Goal: Information Seeking & Learning: Check status

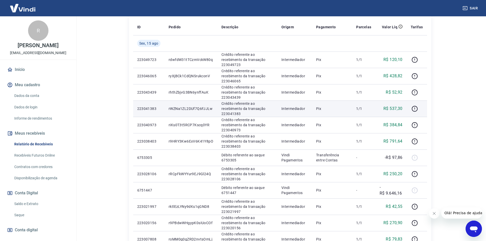
scroll to position [102, 0]
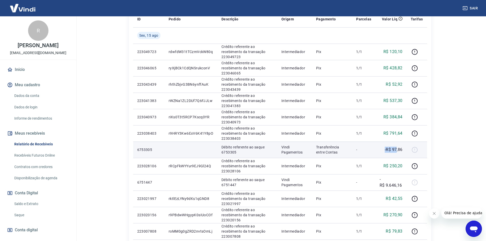
drag, startPoint x: 381, startPoint y: 152, endPoint x: 397, endPoint y: 151, distance: 16.6
click at [397, 151] on div "-R$ 97,86" at bounding box center [391, 150] width 23 height 6
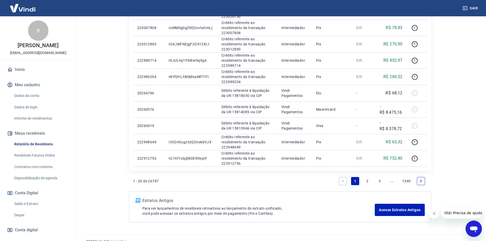
scroll to position [306, 0]
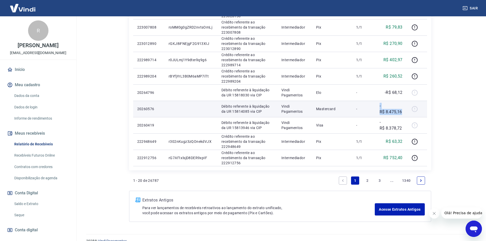
drag, startPoint x: 374, startPoint y: 106, endPoint x: 406, endPoint y: 110, distance: 32.4
click at [406, 110] on tr "20260576 Débito referente à liquidação da UR 15814085 via CIP Vindi Pagamentos …" at bounding box center [280, 109] width 294 height 16
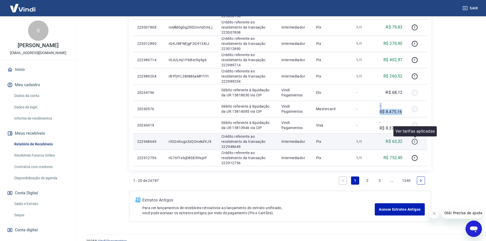
click at [416, 142] on icon "button" at bounding box center [414, 141] width 6 height 6
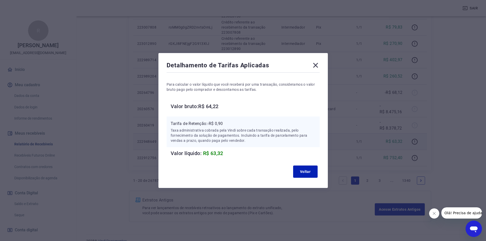
click at [318, 68] on icon at bounding box center [315, 65] width 8 height 8
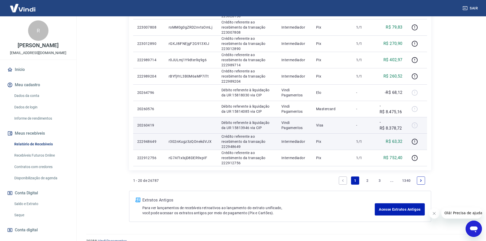
click at [415, 124] on div at bounding box center [417, 125] width 12 height 8
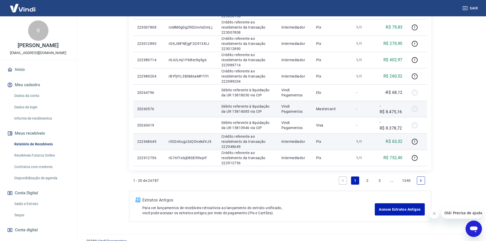
click at [405, 106] on td "-R$ 8.475,16" at bounding box center [390, 109] width 31 height 16
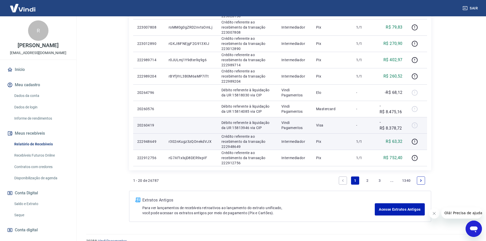
click at [415, 125] on div at bounding box center [417, 125] width 12 height 8
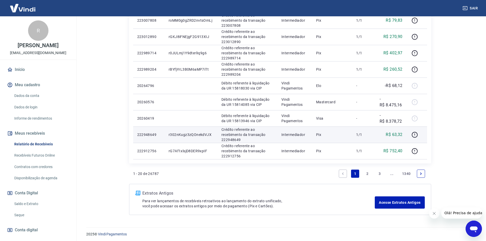
scroll to position [315, 0]
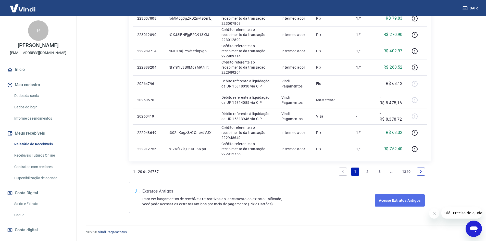
click at [390, 201] on link "Acesse Extratos Antigos" at bounding box center [400, 200] width 50 height 12
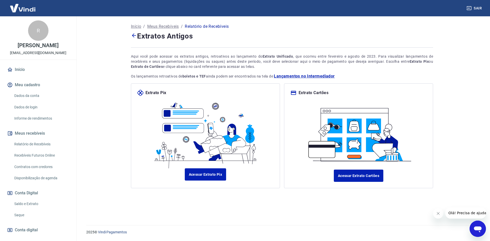
click at [37, 84] on button "Meu cadastro" at bounding box center [38, 84] width 64 height 11
click at [33, 92] on link "Dados da conta" at bounding box center [41, 96] width 58 height 10
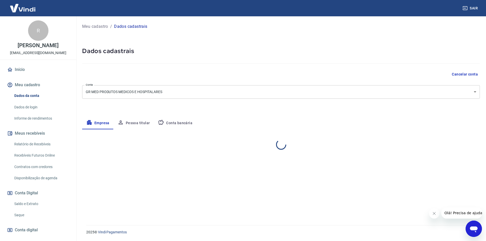
select select "SP"
select select "business"
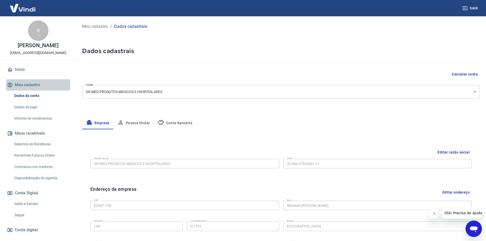
click at [41, 85] on button "Meu cadastro" at bounding box center [38, 84] width 64 height 11
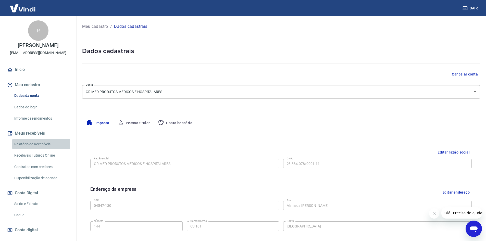
click at [41, 144] on link "Relatório de Recebíveis" at bounding box center [41, 144] width 58 height 10
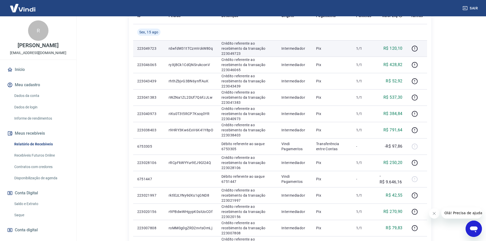
scroll to position [26, 0]
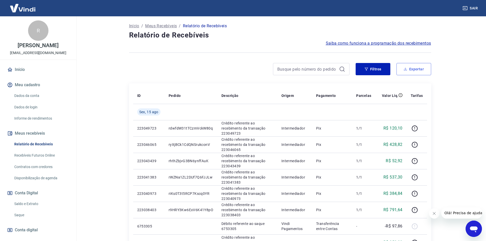
click at [421, 67] on button "Exportar" at bounding box center [413, 69] width 35 height 12
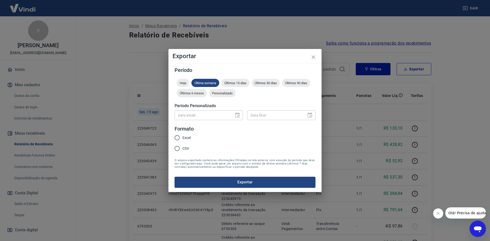
click at [237, 116] on div "Data inicial" at bounding box center [208, 114] width 68 height 9
click at [184, 137] on span "Excel" at bounding box center [186, 137] width 8 height 5
click at [182, 137] on input "Excel" at bounding box center [177, 137] width 11 height 11
radio input "true"
click at [239, 114] on div "Data inicial" at bounding box center [208, 114] width 68 height 9
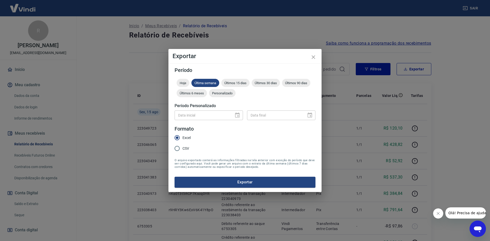
click at [237, 116] on div "Data inicial" at bounding box center [208, 114] width 68 height 9
click at [253, 185] on button "Exportar" at bounding box center [244, 182] width 141 height 11
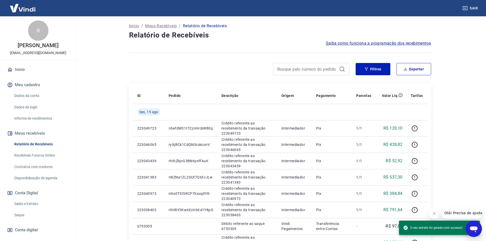
click at [475, 227] on icon "Abrir janela de mensagens" at bounding box center [474, 229] width 8 height 6
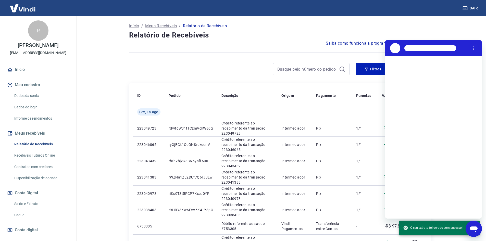
scroll to position [0, 0]
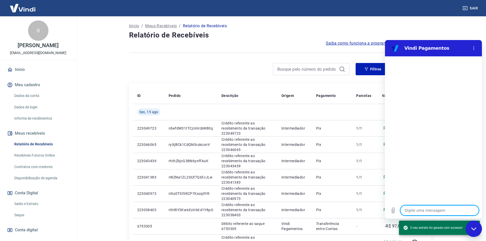
type textarea "o"
type textarea "x"
type textarea "oi"
type textarea "x"
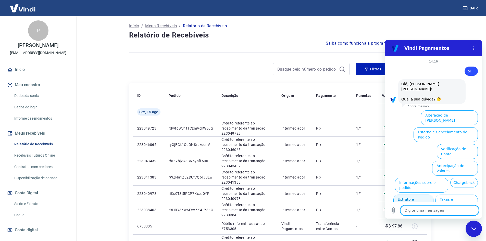
click at [409, 195] on button "Extrato e Recebíveis" at bounding box center [413, 202] width 40 height 15
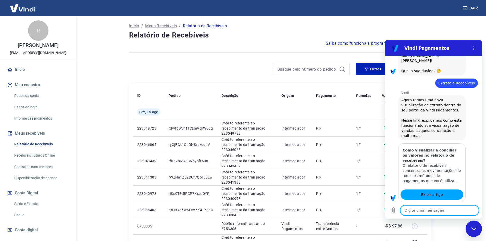
type textarea "x"
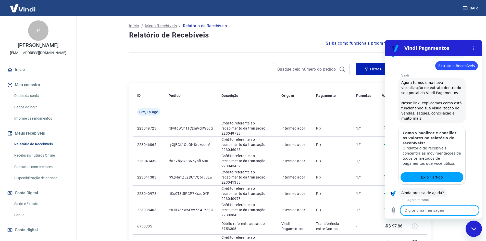
scroll to position [58, 0]
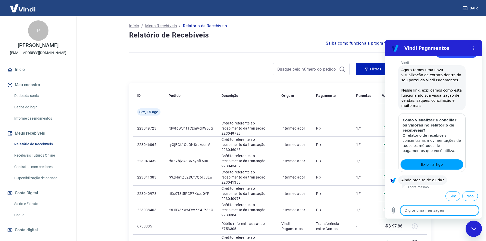
click at [420, 214] on textarea at bounding box center [439, 210] width 79 height 10
type textarea "f"
type textarea "x"
type textarea "fa"
type textarea "x"
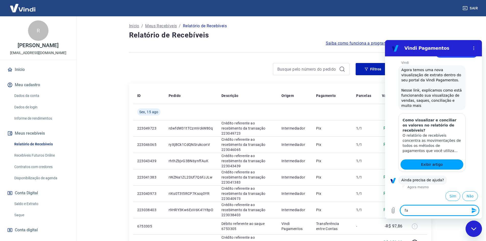
type textarea "fal"
type textarea "x"
type textarea "fala"
type textarea "x"
type textarea "falar"
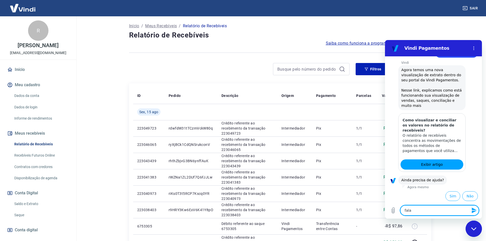
type textarea "x"
type textarea "falar"
type textarea "x"
type textarea "falar c"
type textarea "x"
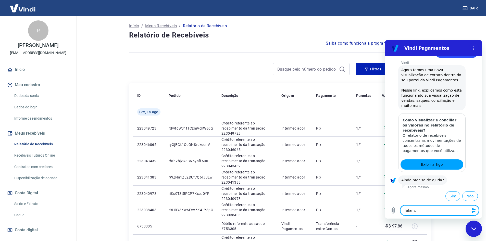
type textarea "falar co"
type textarea "x"
type textarea "falar com"
type textarea "x"
type textarea "falar com"
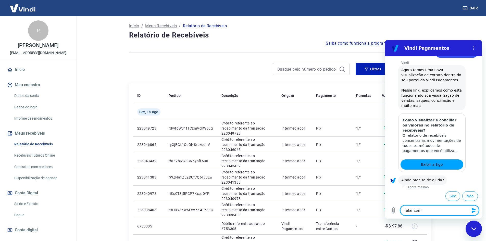
type textarea "x"
type textarea "falar com a"
type textarea "x"
type textarea "falar com at"
type textarea "x"
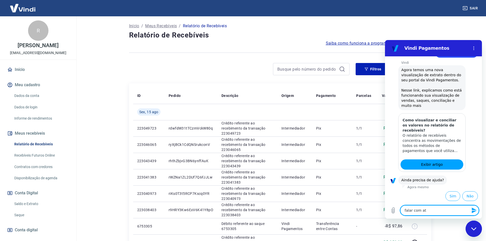
type textarea "falar com ate"
type textarea "x"
type textarea "falar com aten"
type textarea "x"
type textarea "falar com atend"
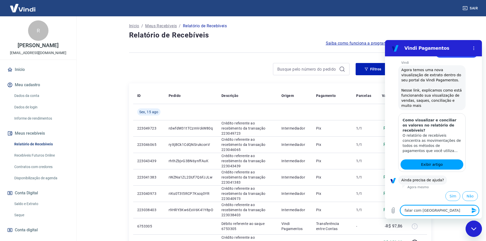
type textarea "x"
type textarea "falar com atende"
type textarea "x"
type textarea "falar com atenden"
type textarea "x"
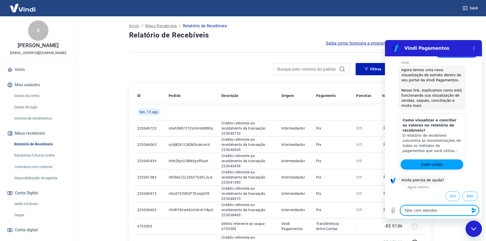
type textarea "falar com atendent"
type textarea "x"
type textarea "falar com atendente"
type textarea "x"
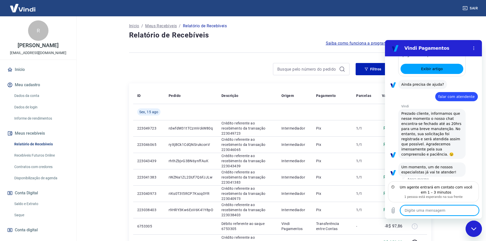
scroll to position [157, 0]
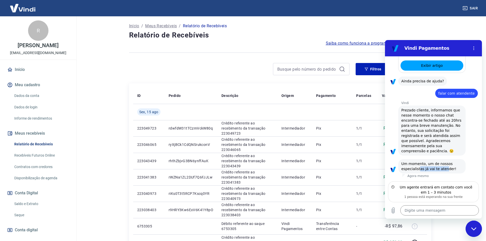
drag, startPoint x: 420, startPoint y: 169, endPoint x: 443, endPoint y: 168, distance: 22.2
click at [443, 168] on span "Um momento, um de nossos especialistas já vai te atender!" at bounding box center [428, 166] width 55 height 9
click at [427, 212] on textarea at bounding box center [439, 210] width 79 height 10
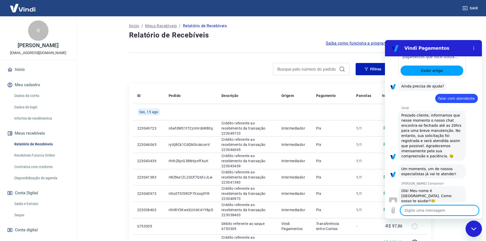
scroll to position [156, 0]
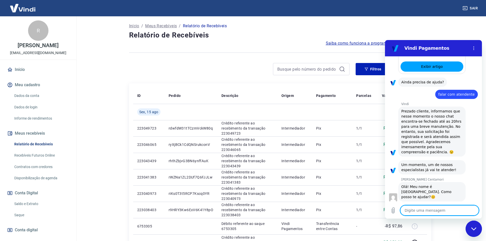
type textarea "x"
click at [410, 211] on textarea at bounding box center [439, 210] width 79 height 10
type textarea "e"
type textarea "x"
type textarea "eu"
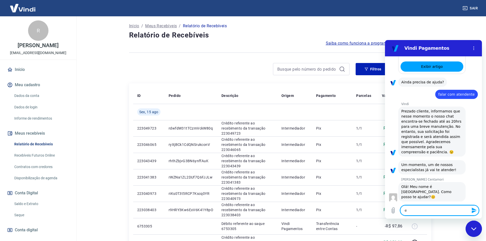
type textarea "x"
type textarea "eu"
type textarea "x"
type textarea "eu p"
type textarea "x"
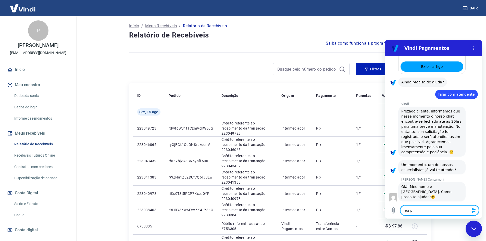
type textarea "eu pr"
type textarea "x"
type textarea "eu pre"
type textarea "x"
type textarea "eu prec"
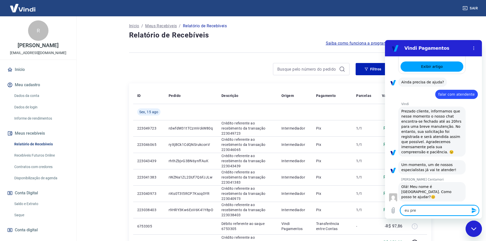
type textarea "x"
type textarea "eu preci"
type textarea "x"
type textarea "eu precis"
type textarea "x"
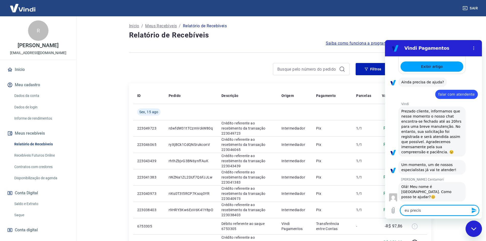
type textarea "eu preciso"
type textarea "x"
type textarea "eu preciso"
type textarea "x"
type textarea "eu preciso s"
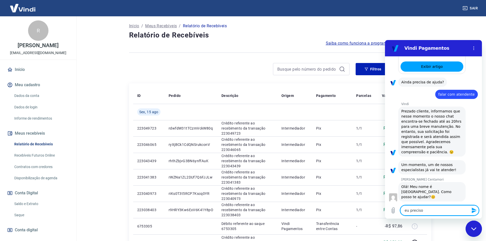
type textarea "x"
type textarea "eu preciso sa"
type textarea "x"
type textarea "eu preciso sab"
type textarea "x"
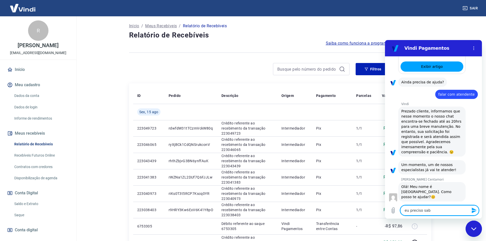
type textarea "eu preciso sabe"
type textarea "x"
type textarea "eu preciso saber"
type textarea "x"
type textarea "eu preciso saber"
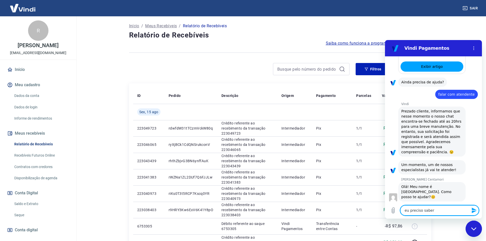
type textarea "x"
type textarea "eu preciso saber s"
type textarea "x"
type textarea "eu preciso saber se"
type textarea "x"
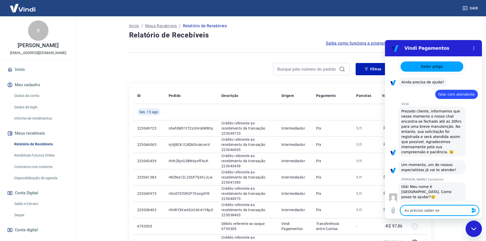
type textarea "eu preciso saber se"
type textarea "x"
type textarea "eu preciso saber se t"
type textarea "x"
type textarea "eu preciso saber se te"
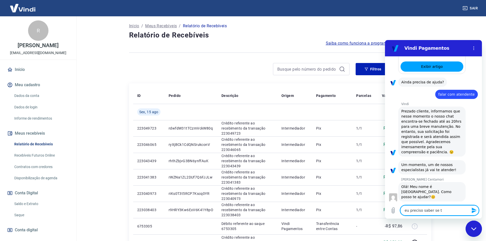
type textarea "x"
type textarea "eu preciso saber se tem"
type textarea "x"
type textarea "eu preciso saber se tem"
type textarea "x"
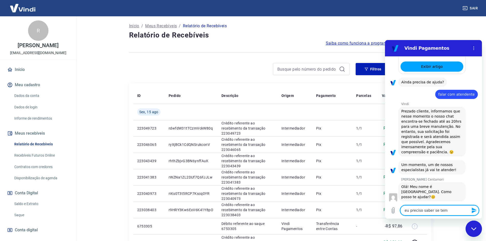
type textarea "eu preciso saber se tem a"
type textarea "x"
type textarea "eu preciso saber se tem al"
type textarea "x"
type textarea "eu preciso saber se tem alg"
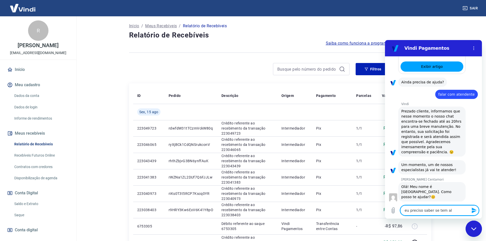
type textarea "x"
type textarea "eu preciso saber se tem algu"
type textarea "x"
type textarea "eu preciso saber se tem algum"
type textarea "x"
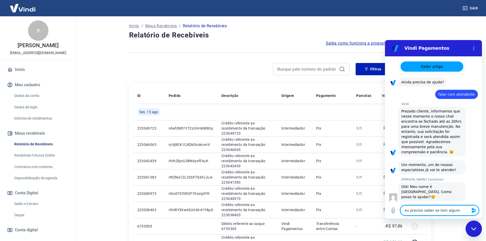
type textarea "eu preciso saber se tem algum"
type textarea "x"
type textarea "eu preciso saber se tem algum r"
type textarea "x"
type textarea "eu preciso saber se tem algum rwe"
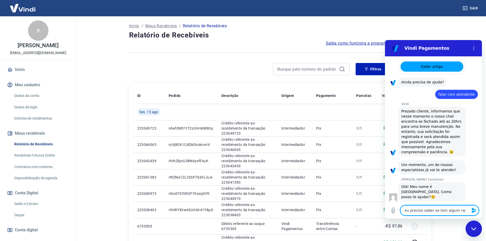
type textarea "x"
type textarea "eu preciso saber se tem algum rwel"
type textarea "x"
type textarea "eu preciso saber se tem algum rwe"
type textarea "x"
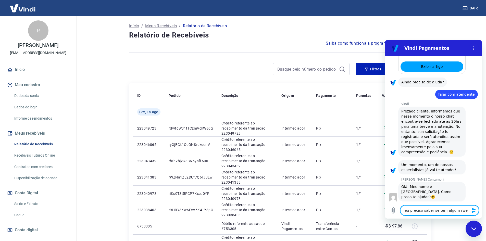
type textarea "eu preciso saber se tem algum rw"
type textarea "x"
type textarea "eu preciso saber se tem algum rwe"
type textarea "x"
type textarea "eu preciso saber se tem algum rw"
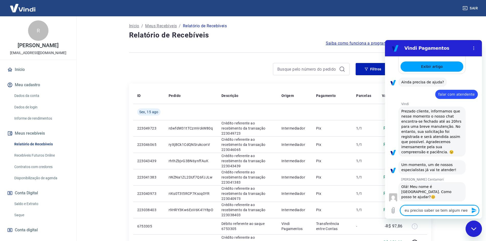
type textarea "x"
type textarea "eu preciso saber se tem algum r"
type textarea "x"
type textarea "eu preciso saber se tem algum re"
type textarea "x"
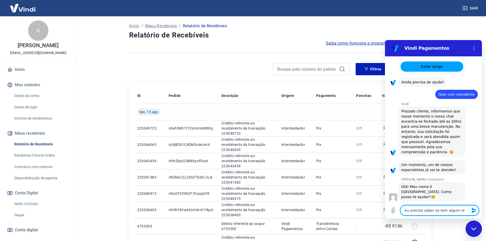
type textarea "eu preciso saber se tem algum rel"
type textarea "x"
type textarea "eu preciso saber se tem algum rela"
type textarea "x"
type textarea "eu preciso saber se tem algum relat"
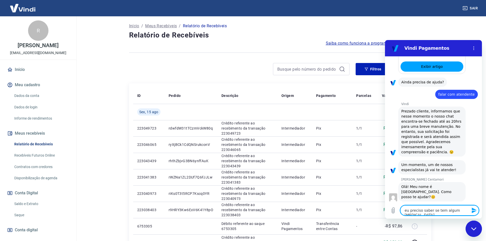
type textarea "x"
type textarea "eu preciso saber se tem algum relato"
type textarea "x"
type textarea "eu preciso saber se tem algum relator"
type textarea "x"
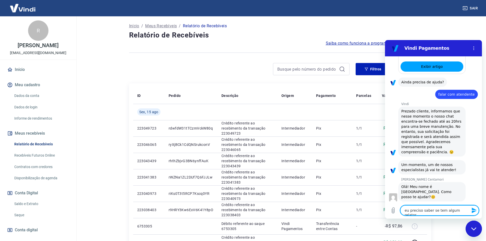
type textarea "eu preciso saber se tem algum relatori"
type textarea "x"
type textarea "eu preciso saber se tem algum relatorio"
type textarea "x"
type textarea "eu preciso saber se tem algum relatorio"
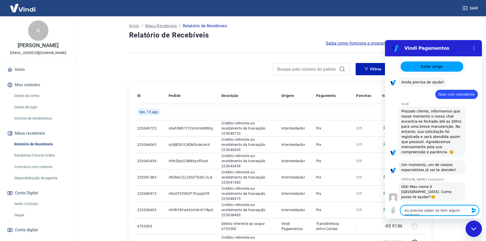
type textarea "x"
type textarea "eu preciso saber se tem algum relatorio q"
type textarea "x"
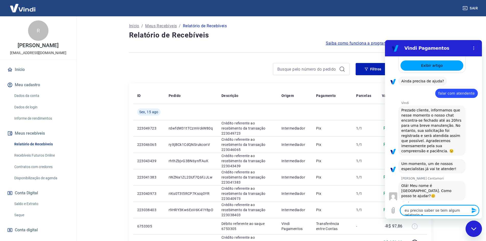
type textarea "eu preciso saber se tem algum relatorio qu"
type textarea "x"
type textarea "eu preciso saber se tem algum relatorio que"
type textarea "x"
type textarea "eu preciso saber se tem algum relatorio que"
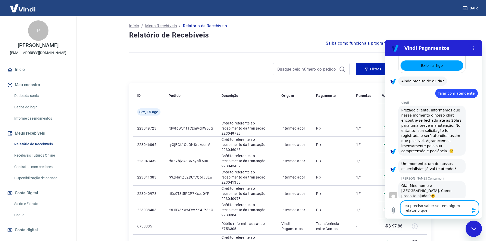
type textarea "x"
type textarea "eu preciso saber se tem algum relatorio que"
type textarea "x"
type textarea "eu preciso saber se tem algum relatorio que t"
type textarea "x"
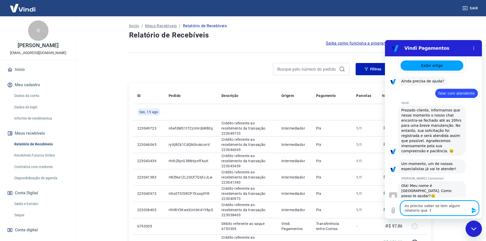
type textarea "eu preciso saber se tem algum relatorio que tr"
type textarea "x"
type textarea "eu preciso saber se tem algum relatorio que tra"
type textarea "x"
type textarea "eu preciso saber se tem algum relatorio que trag"
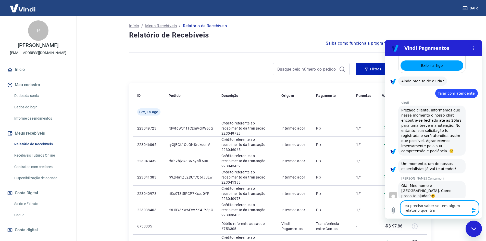
type textarea "x"
type textarea "eu preciso saber se tem algum relatorio que traga"
type textarea "x"
type textarea "eu preciso saber se tem algum relatorio que traga"
type textarea "x"
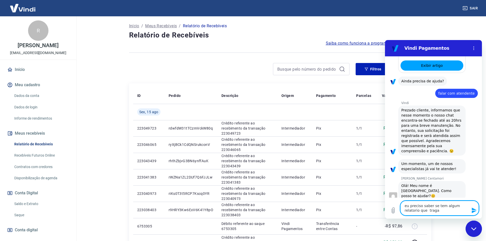
type textarea "eu preciso saber se tem algum relatorio que traga p"
type textarea "x"
type textarea "eu preciso saber se tem algum relatorio que traga pr"
type textarea "x"
type textarea "eu preciso saber se tem algum relatorio que traga pra"
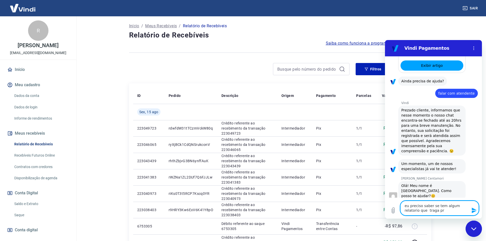
type textarea "x"
type textarea "eu preciso saber se tem algum relatorio que traga pra"
type textarea "x"
type textarea "eu preciso saber se tem algum relatorio que traga pra m"
type textarea "x"
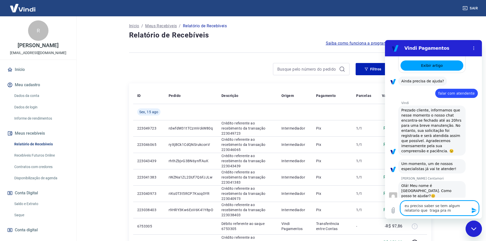
type textarea "eu preciso saber se tem algum relatorio que traga pra mi"
type textarea "x"
type textarea "eu preciso saber se tem algum relatorio que traga pra mim"
type textarea "x"
type textarea "eu preciso saber se tem algum relatorio que traga pra mim"
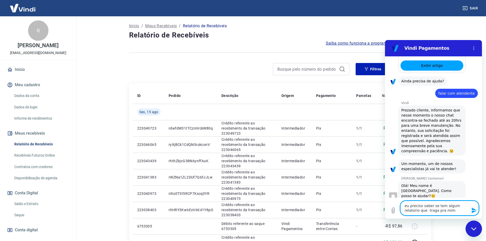
type textarea "x"
type textarea "eu preciso saber se tem algum relatorio que traga pra mim"
type textarea "x"
type textarea "eu preciso saber se tem algum relatorio que traga pra mi"
type textarea "x"
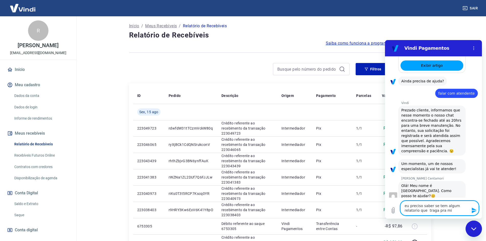
type textarea "eu preciso saber se tem algum relatorio que traga pra m"
type textarea "x"
type textarea "eu preciso saber se tem algum relatorio que traga pra"
type textarea "x"
type textarea "eu preciso saber se tem algum relatorio que traga pra"
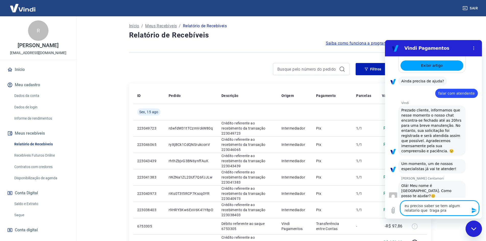
type textarea "x"
type textarea "eu preciso saber se tem algum relatorio que traga pr"
type textarea "x"
type textarea "eu preciso saber se tem algum relatorio que traga p"
type textarea "x"
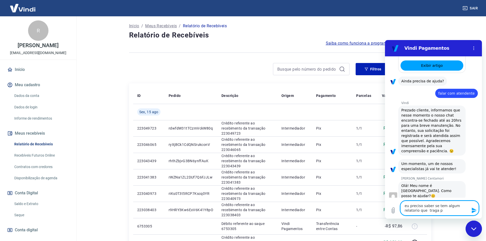
type textarea "eu preciso saber se tem algum relatorio que traga"
type textarea "x"
type textarea "eu preciso saber se tem algum relatorio que traga"
type textarea "x"
type textarea "eu preciso saber se tem algum relatorio que trag"
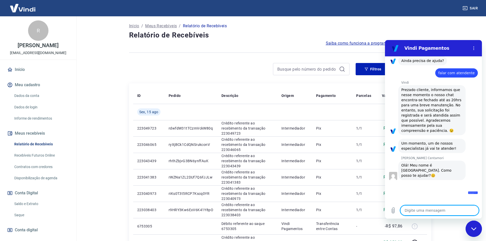
scroll to position [179, 0]
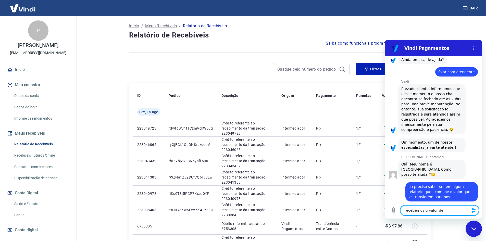
paste textarea "9646,16"
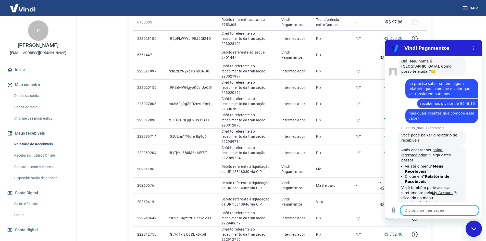
scroll to position [283, 0]
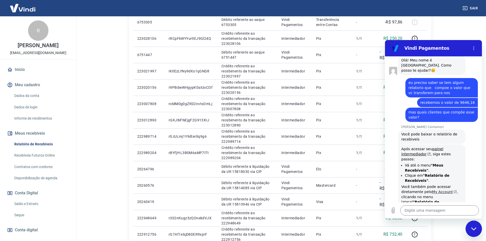
click at [436, 190] on link "My Account" at bounding box center [444, 192] width 25 height 4
click at [441, 215] on textarea at bounding box center [439, 210] width 79 height 10
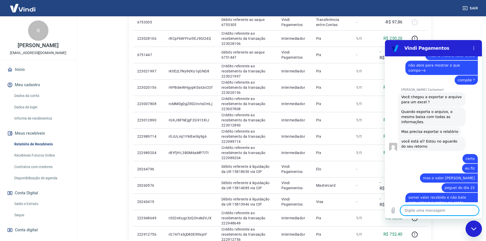
scroll to position [483, 0]
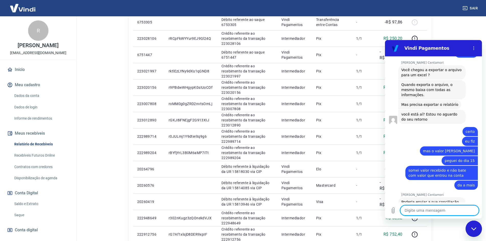
click at [427, 210] on textarea at bounding box center [439, 210] width 79 height 10
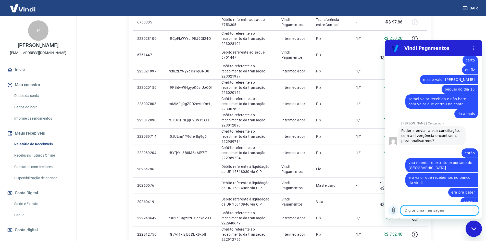
scroll to position [554, 0]
click at [396, 214] on button "Carregar arquivo" at bounding box center [393, 210] width 10 height 10
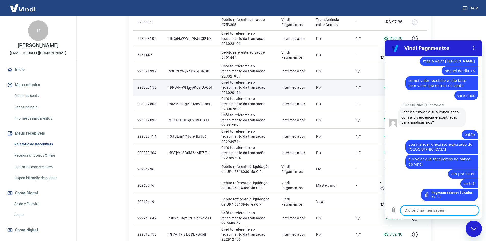
scroll to position [574, 0]
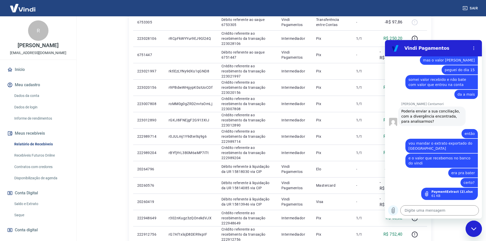
click at [393, 213] on icon "Carregar arquivo" at bounding box center [393, 210] width 6 height 6
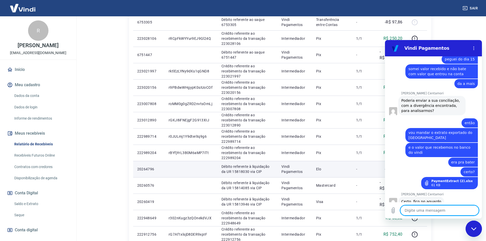
scroll to position [588, 0]
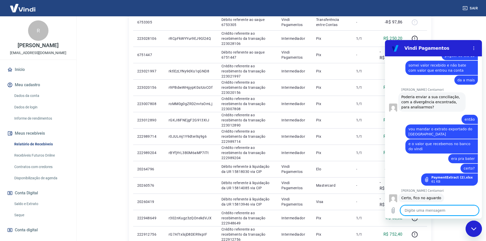
click at [441, 207] on textarea at bounding box center [439, 210] width 79 height 10
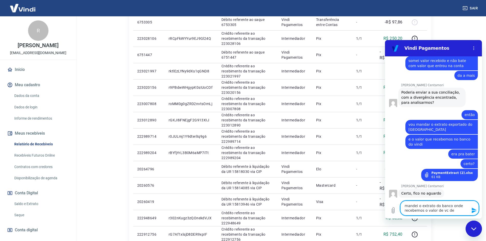
paste textarea "9646,16"
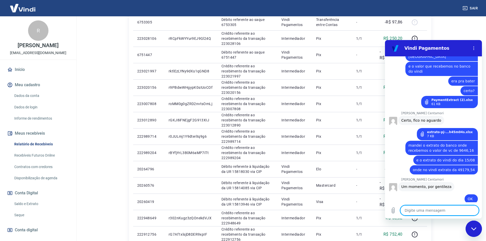
scroll to position [704, 0]
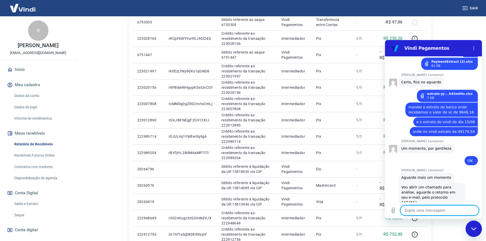
click at [433, 208] on textarea at bounding box center [439, 210] width 79 height 10
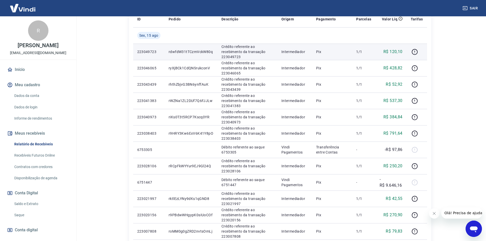
scroll to position [153, 0]
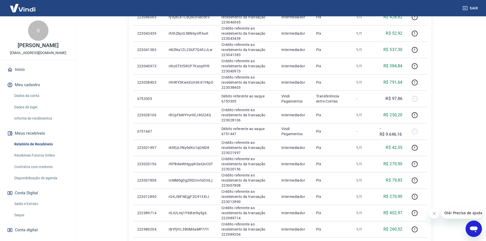
click at [472, 229] on icon "Abrir janela de mensagens" at bounding box center [474, 229] width 8 height 6
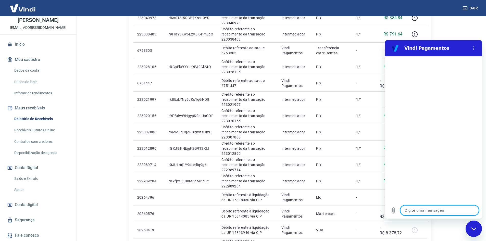
scroll to position [255, 0]
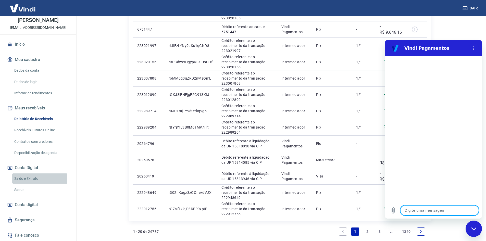
click at [35, 180] on link "Saldo e Extrato" at bounding box center [41, 178] width 58 height 10
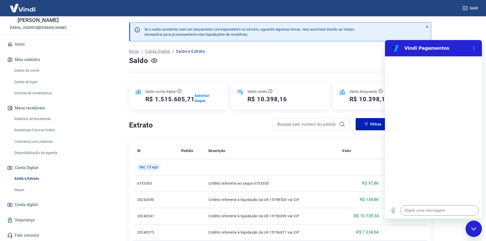
click at [46, 119] on link "Relatório de Recebíveis" at bounding box center [41, 119] width 58 height 10
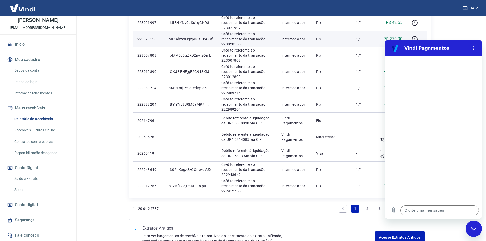
scroll to position [281, 0]
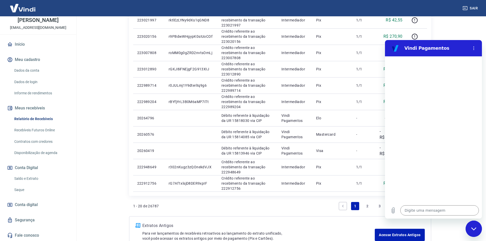
click at [429, 43] on section "Vindi Pagamentos" at bounding box center [433, 48] width 97 height 16
drag, startPoint x: 444, startPoint y: 45, endPoint x: 459, endPoint y: 47, distance: 16.0
click at [444, 45] on h2 "Vindi Pagamentos" at bounding box center [435, 48] width 62 height 6
click at [473, 48] on icon "Menu de opções" at bounding box center [474, 48] width 4 height 4
click at [473, 48] on circle "Menu de opções" at bounding box center [473, 48] width 1 height 1
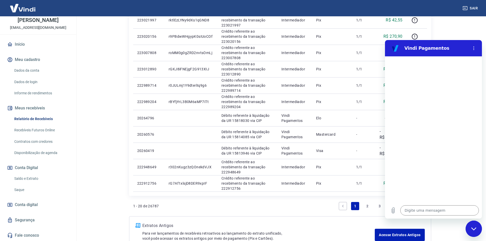
click at [409, 48] on h2 "Vindi Pagamentos" at bounding box center [435, 48] width 62 height 6
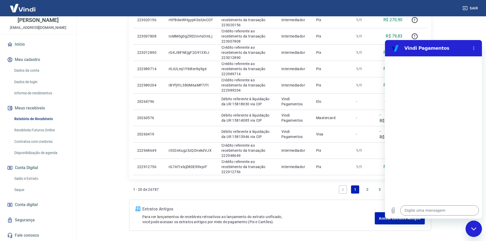
scroll to position [306, 0]
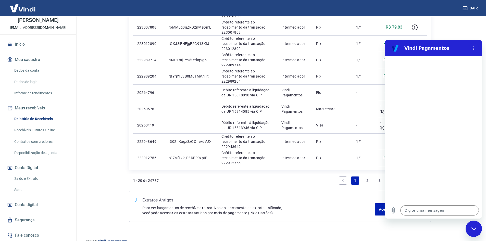
click at [474, 231] on div "Fechar janela de mensagens" at bounding box center [473, 228] width 15 height 15
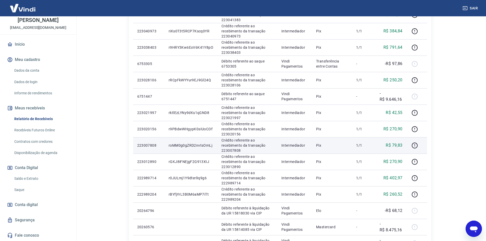
scroll to position [179, 0]
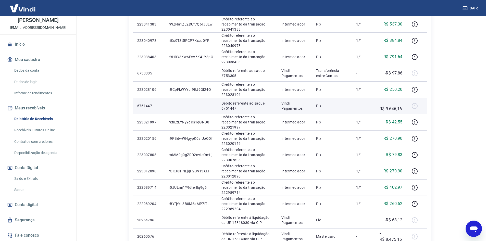
click at [357, 104] on p "-" at bounding box center [363, 105] width 15 height 5
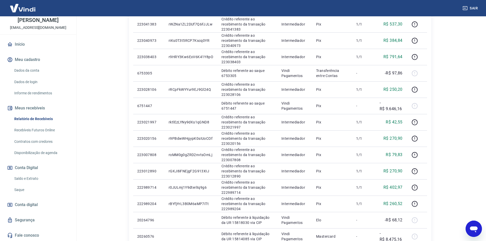
type textarea "x"
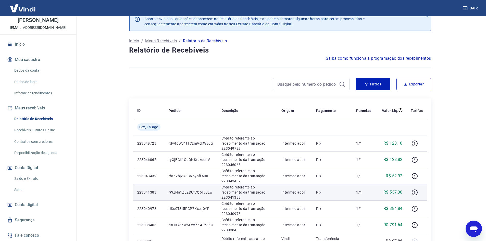
scroll to position [0, 0]
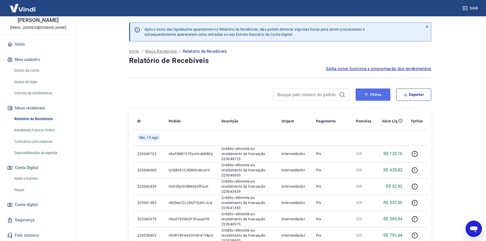
click at [361, 95] on button "Filtros" at bounding box center [373, 95] width 35 height 12
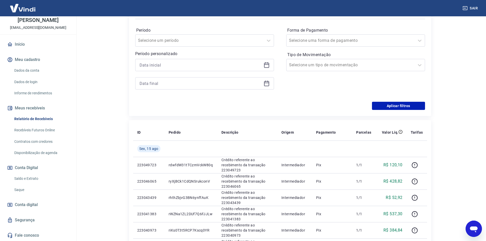
scroll to position [77, 0]
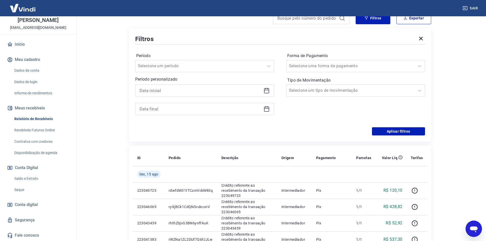
click at [266, 93] on icon at bounding box center [266, 90] width 6 height 6
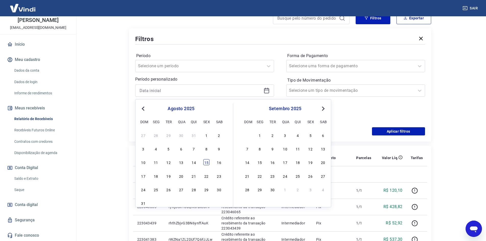
click at [207, 159] on div "15" at bounding box center [206, 162] width 6 height 6
type input "[DATE]"
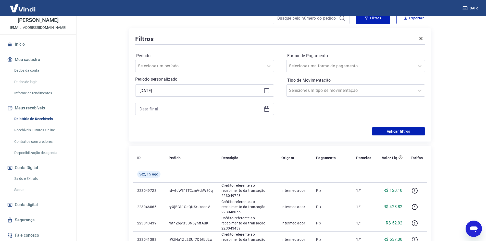
click at [207, 159] on div "Pedido" at bounding box center [191, 157] width 45 height 5
click at [264, 109] on icon at bounding box center [266, 109] width 6 height 6
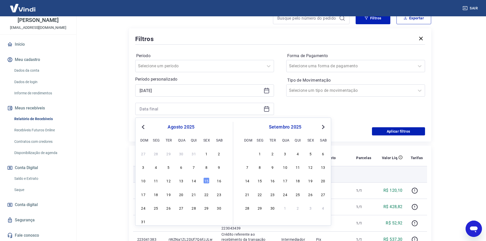
click at [209, 181] on div "15" at bounding box center [206, 181] width 6 height 6
type input "[DATE]"
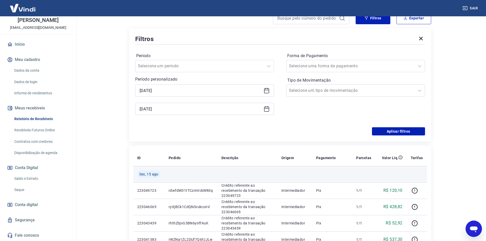
click at [209, 181] on td at bounding box center [191, 174] width 53 height 16
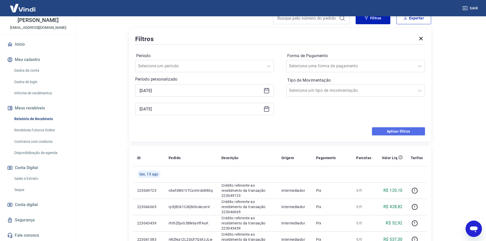
click at [400, 130] on button "Aplicar filtros" at bounding box center [398, 131] width 53 height 8
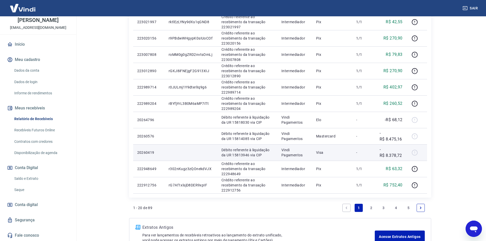
scroll to position [281, 0]
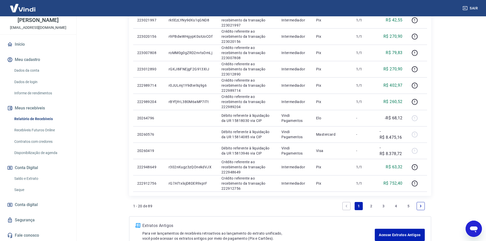
click at [371, 206] on link "2" at bounding box center [371, 206] width 8 height 8
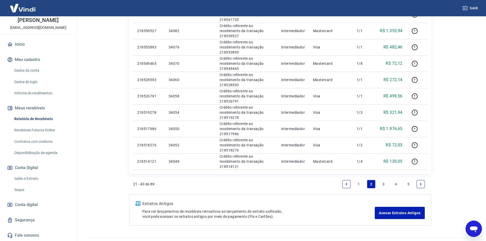
scroll to position [306, 0]
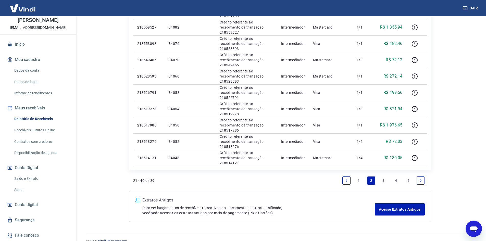
click at [383, 179] on link "3" at bounding box center [383, 181] width 8 height 8
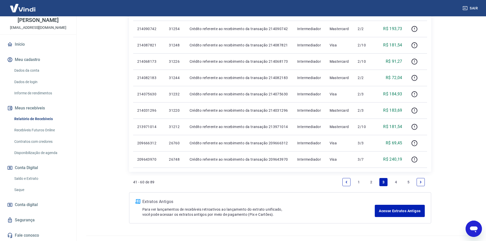
scroll to position [306, 0]
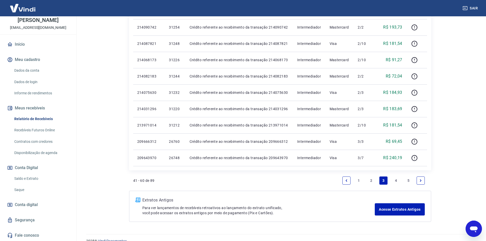
click at [394, 180] on link "4" at bounding box center [396, 181] width 8 height 8
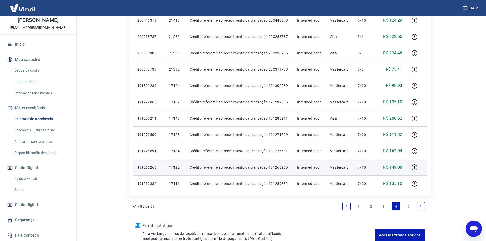
scroll to position [281, 0]
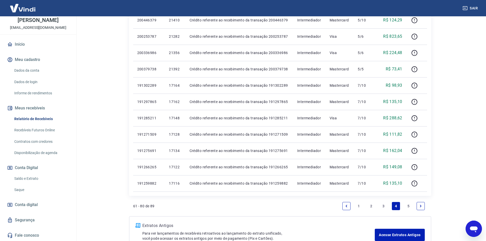
click at [408, 203] on link "5" at bounding box center [408, 206] width 8 height 8
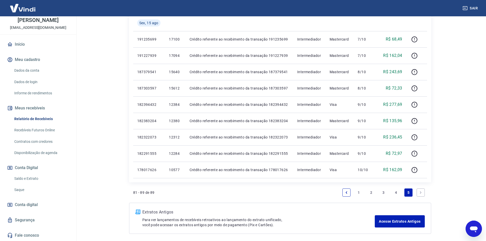
scroll to position [128, 0]
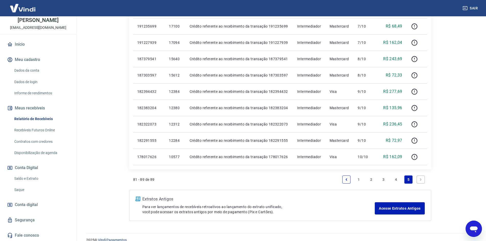
click at [420, 178] on icon "Next page" at bounding box center [421, 180] width 4 height 4
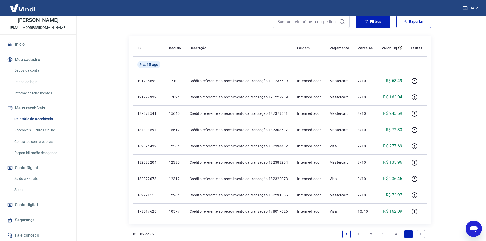
scroll to position [0, 0]
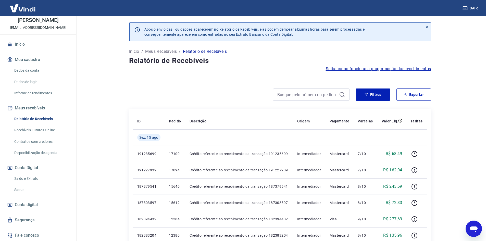
type textarea "x"
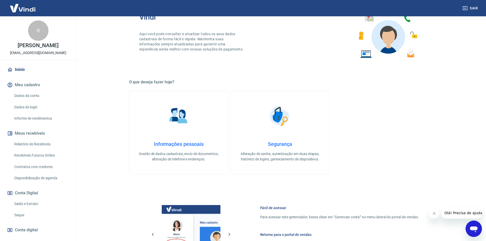
scroll to position [29, 0]
